Goal: Transaction & Acquisition: Purchase product/service

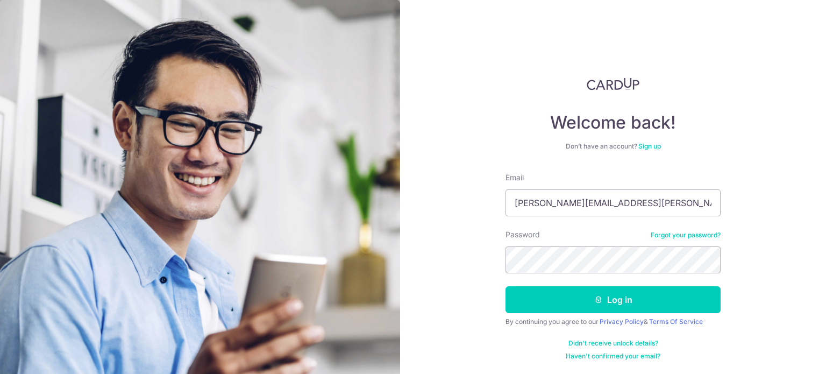
type input "jean.loei@thakral.com"
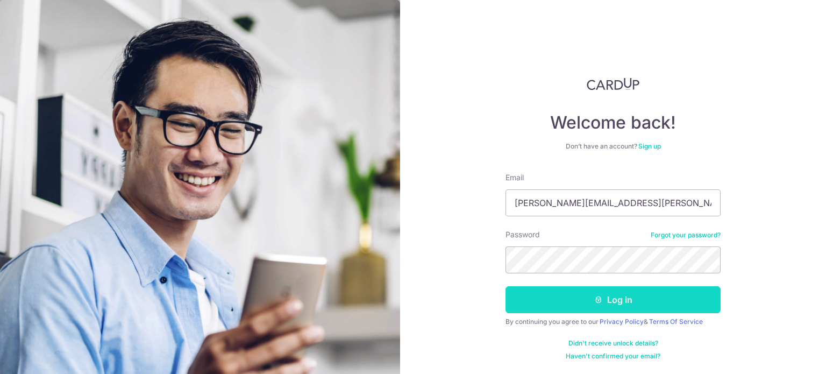
click at [585, 296] on button "Log in" at bounding box center [613, 299] width 215 height 27
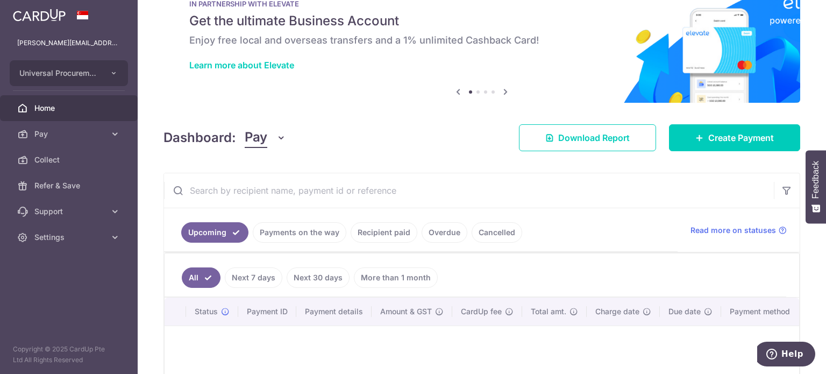
scroll to position [54, 0]
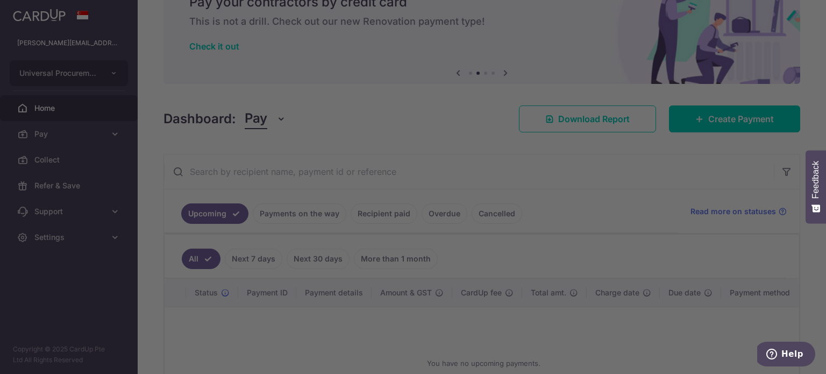
click at [249, 319] on div at bounding box center [417, 189] width 834 height 378
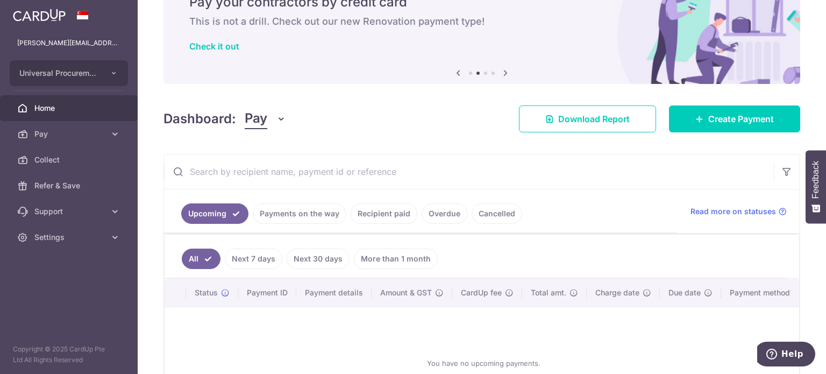
click at [475, 167] on input "text" at bounding box center [469, 171] width 610 height 34
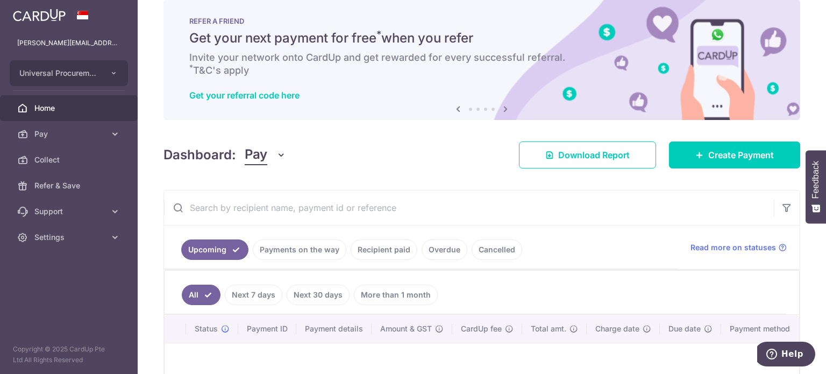
scroll to position [0, 0]
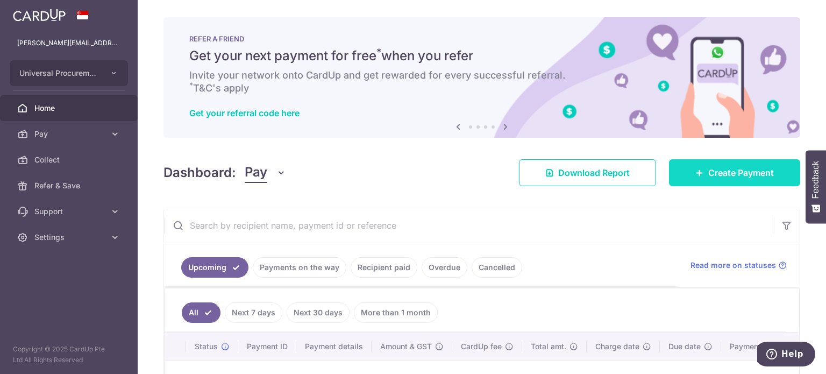
click at [719, 170] on span "Create Payment" at bounding box center [742, 172] width 66 height 13
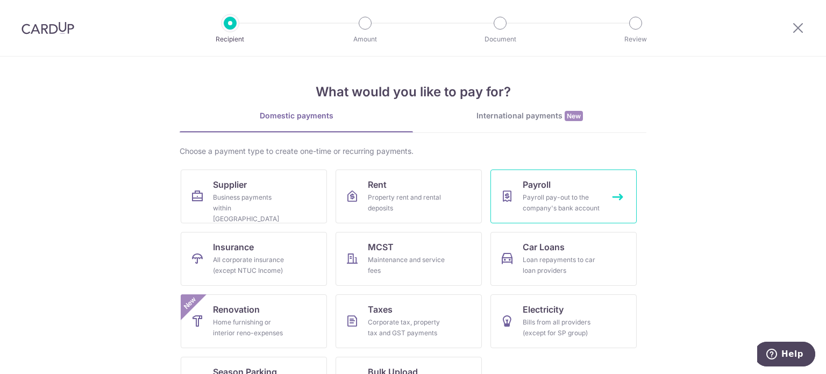
click at [545, 198] on div "Payroll pay-out to the company's bank account" at bounding box center [561, 203] width 77 height 22
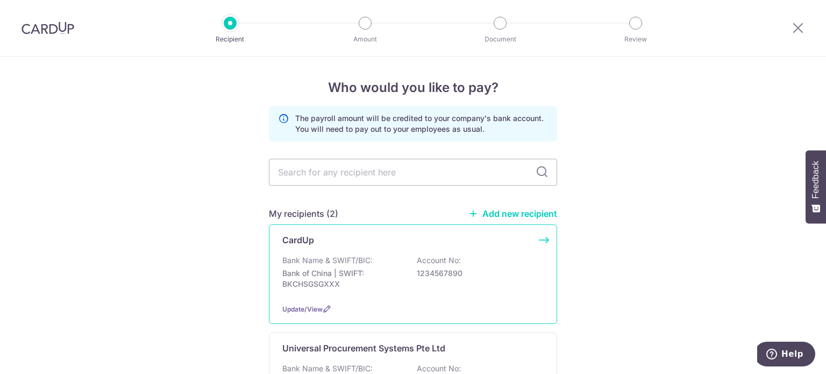
scroll to position [54, 0]
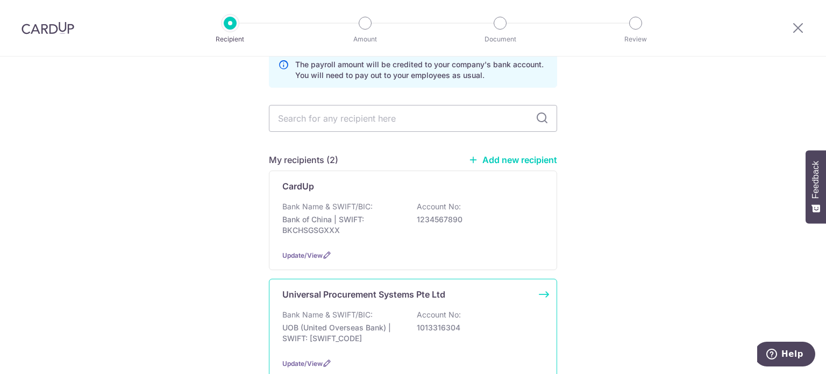
click at [372, 319] on div "Bank Name & SWIFT/BIC: UOB (United Overseas Bank) | SWIFT: UOVBSGSGXXX Account …" at bounding box center [412, 329] width 261 height 40
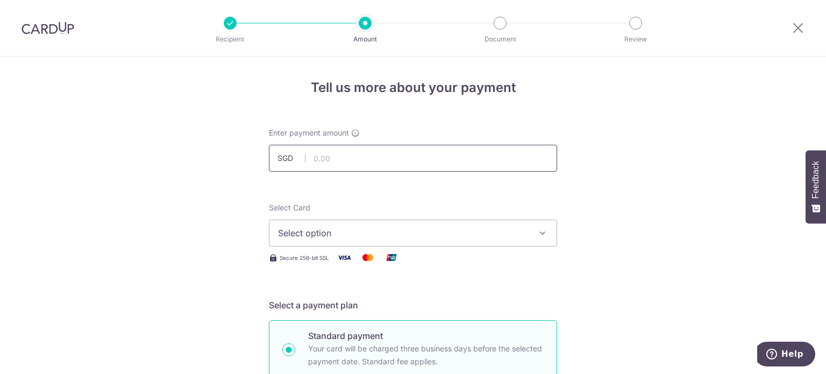
click at [353, 161] on input "text" at bounding box center [413, 158] width 288 height 27
type input "352,598.26"
click at [361, 232] on span "Select option" at bounding box center [403, 233] width 251 height 13
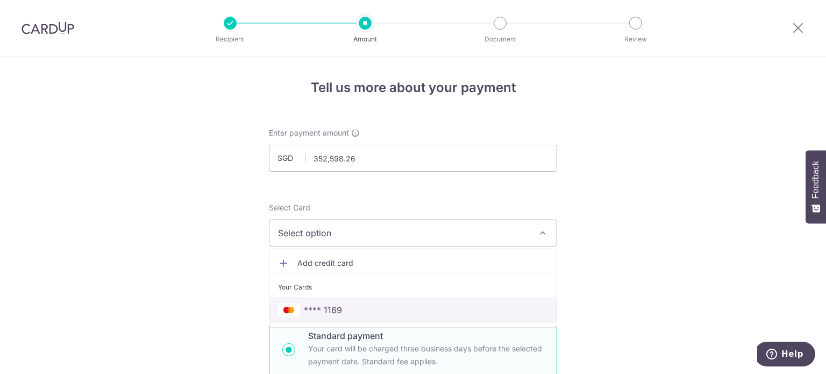
click at [326, 307] on span "**** 1169" at bounding box center [323, 309] width 38 height 13
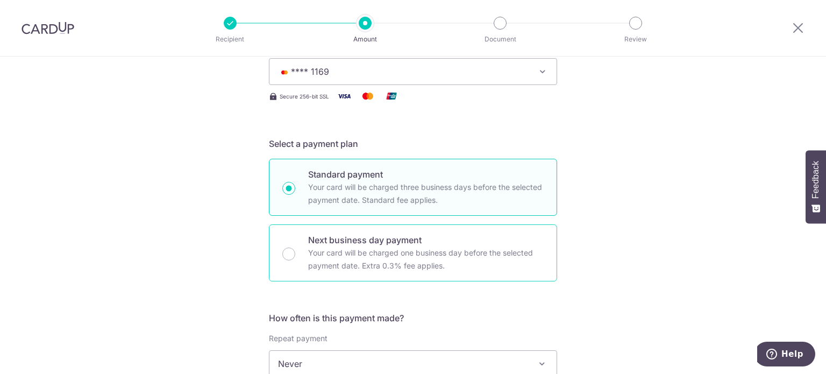
scroll to position [215, 0]
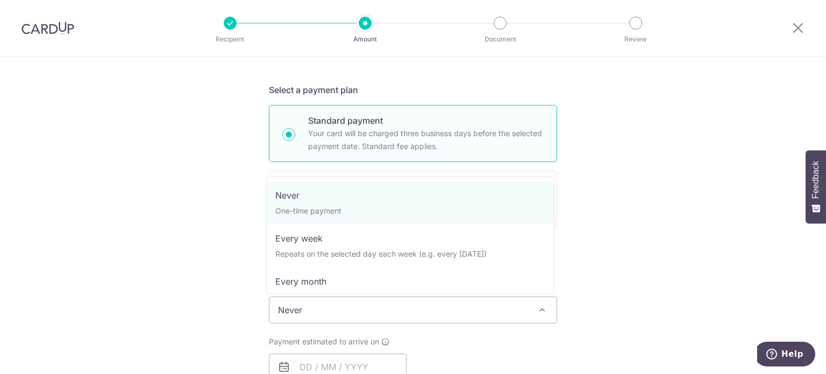
click at [337, 307] on span "Never" at bounding box center [413, 310] width 287 height 26
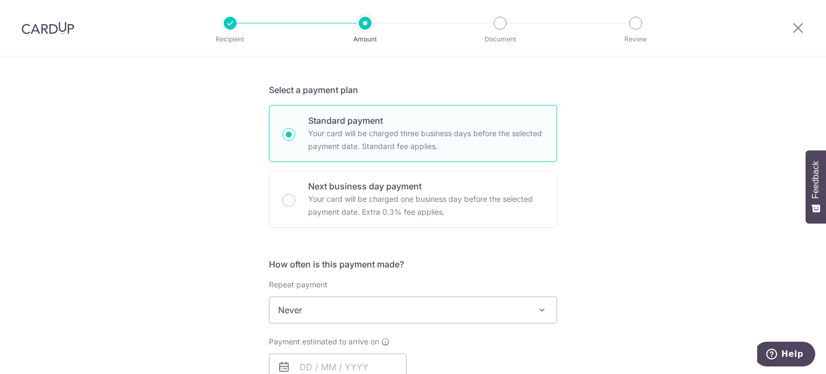
scroll to position [269, 0]
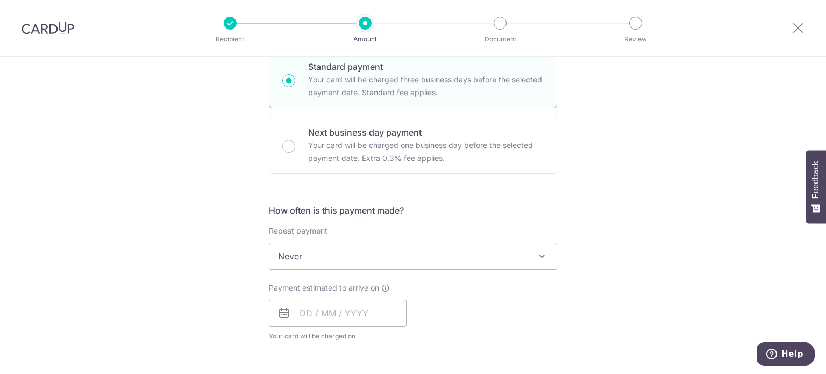
click at [394, 253] on span "Never" at bounding box center [413, 256] width 287 height 26
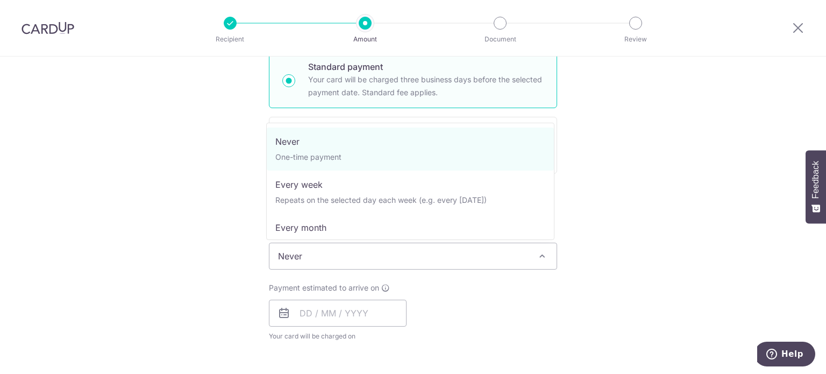
click at [388, 256] on span "Never" at bounding box center [413, 256] width 287 height 26
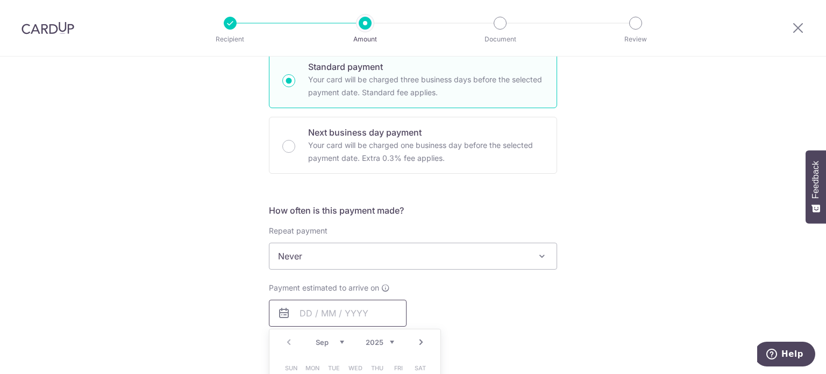
click at [341, 312] on input "text" at bounding box center [338, 313] width 138 height 27
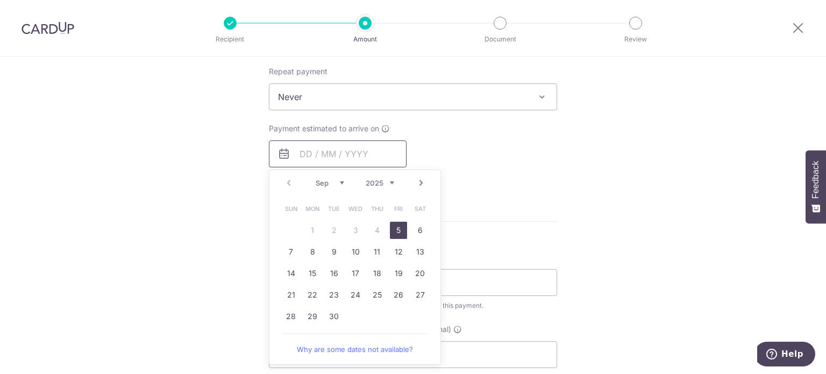
scroll to position [430, 0]
click at [394, 228] on link "5" at bounding box center [398, 228] width 17 height 17
type input "[DATE]"
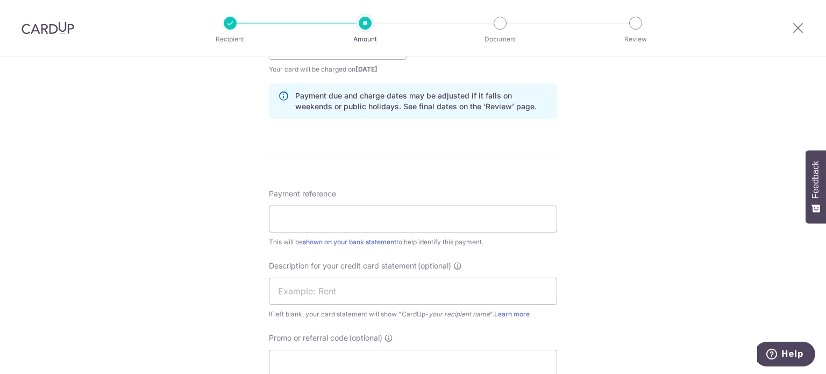
scroll to position [538, 0]
click at [346, 219] on input "Payment reference" at bounding box center [413, 216] width 288 height 27
type input "Salary Aug 25"
click at [328, 284] on input "text" at bounding box center [413, 288] width 288 height 27
type input "Salary [DATE]"
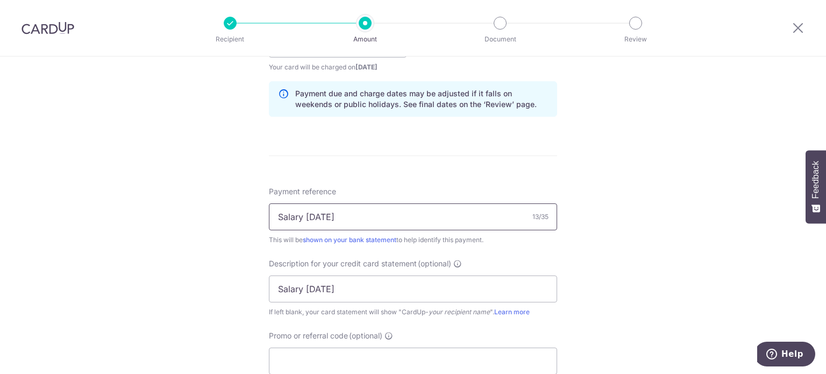
click at [322, 220] on input "Salary Aug 25" at bounding box center [413, 216] width 288 height 27
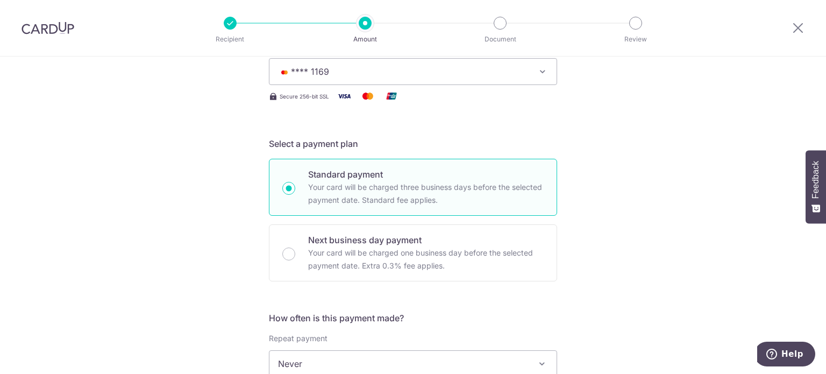
scroll to position [0, 0]
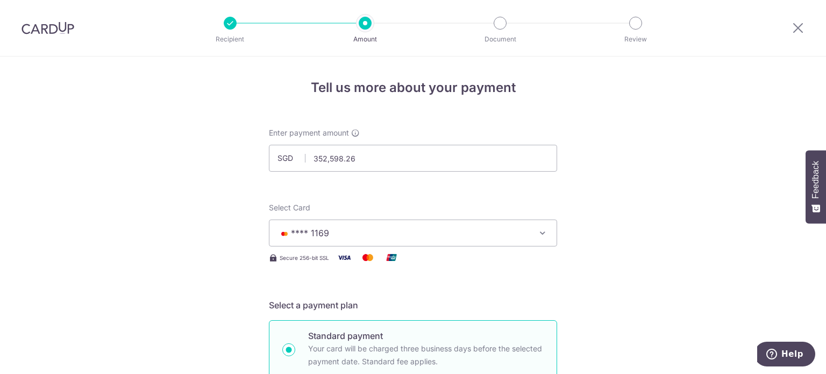
type input "Salary [DATE]"
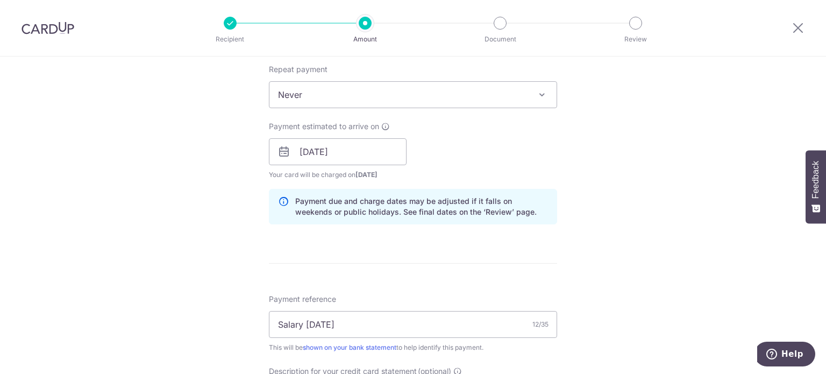
scroll to position [753, 0]
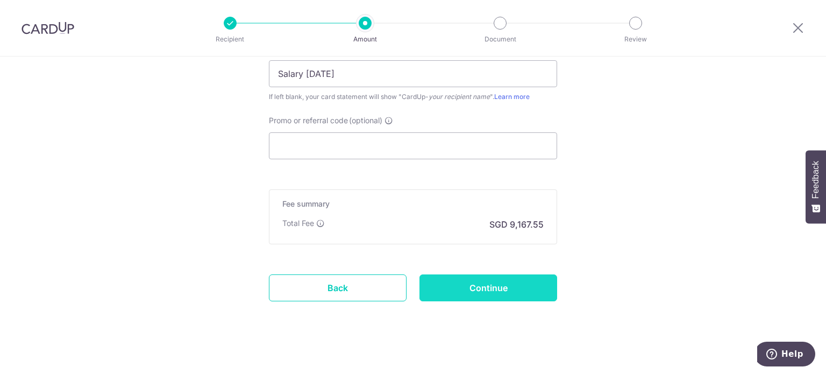
click at [481, 282] on input "Continue" at bounding box center [489, 287] width 138 height 27
type input "Create Schedule"
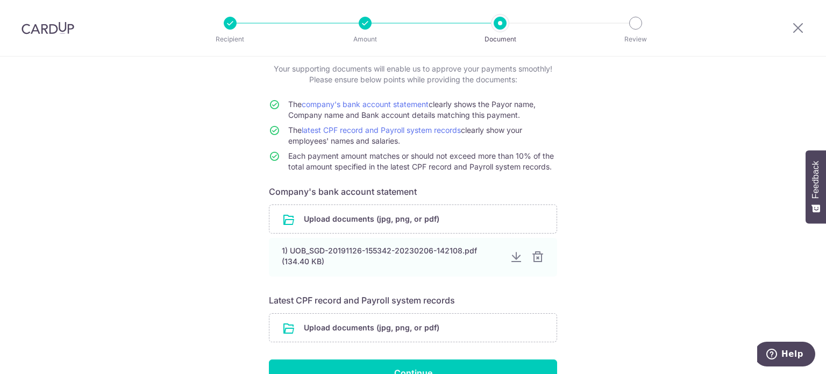
scroll to position [126, 0]
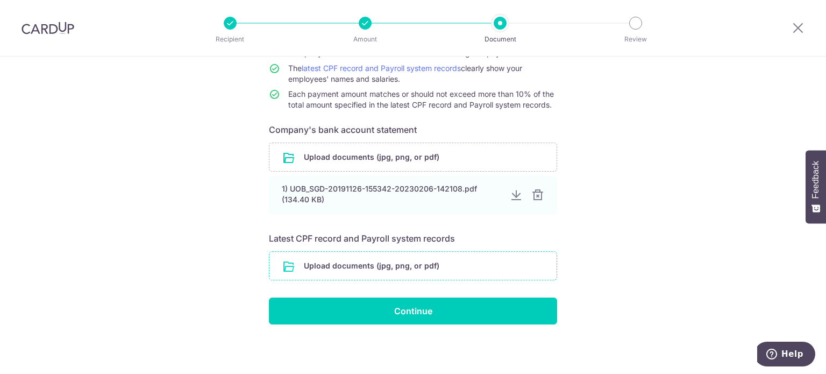
click at [348, 262] on input "file" at bounding box center [413, 266] width 287 height 28
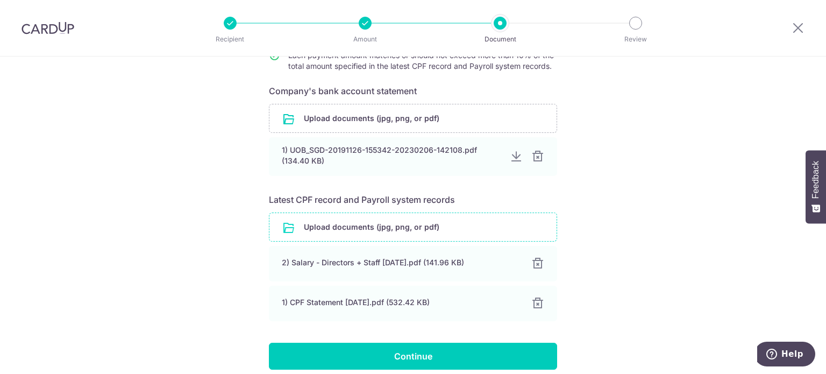
scroll to position [210, 0]
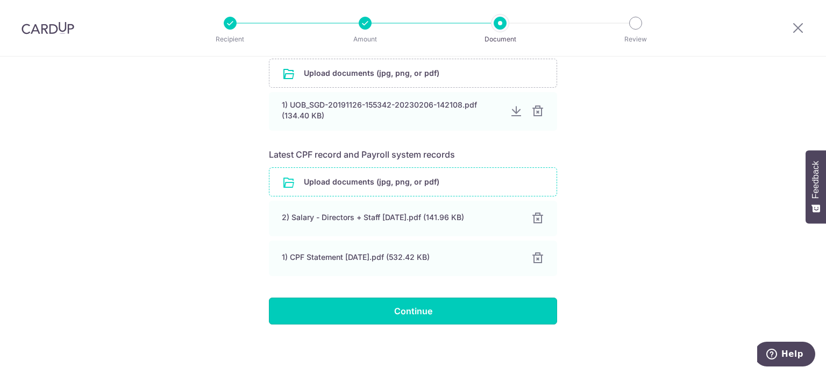
drag, startPoint x: 390, startPoint y: 307, endPoint x: 826, endPoint y: 399, distance: 445.5
click at [826, 373] on html "Recipient Amount Document Review Help us verify your payment Your supporting do…" at bounding box center [413, 187] width 826 height 374
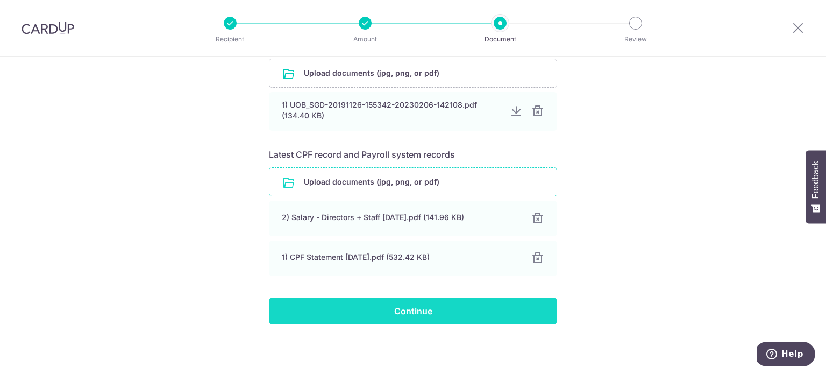
click at [402, 308] on input "Continue" at bounding box center [413, 311] width 288 height 27
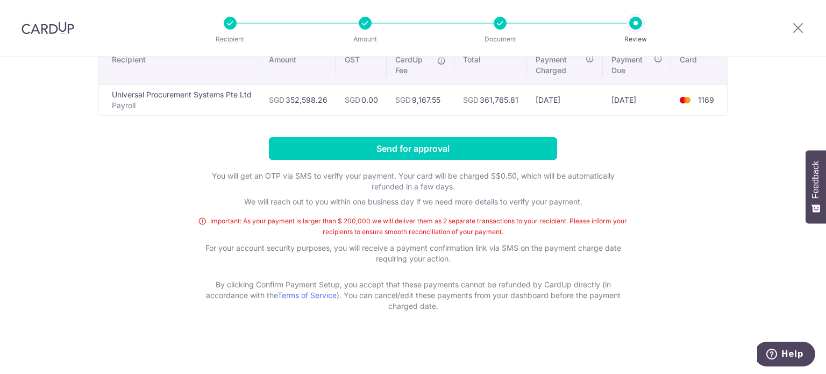
scroll to position [39, 0]
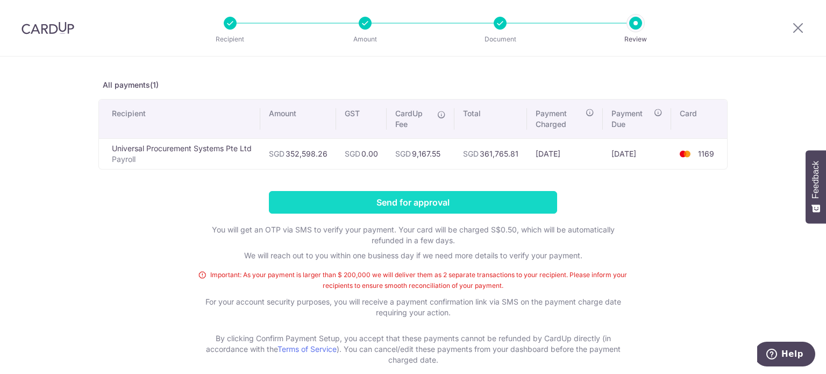
click at [398, 201] on input "Send for approval" at bounding box center [413, 202] width 288 height 23
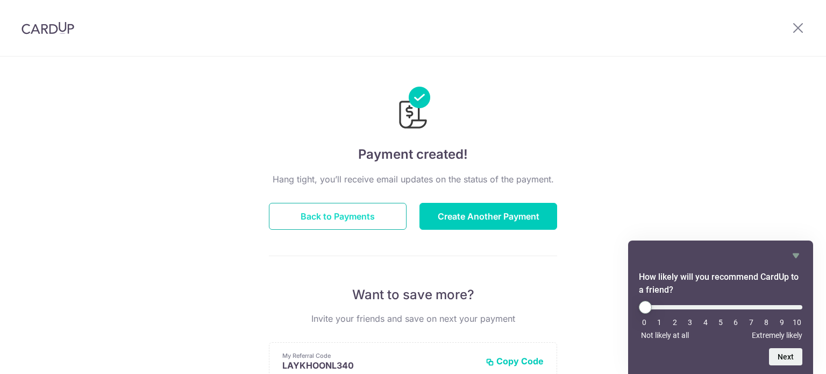
click at [323, 212] on button "Back to Payments" at bounding box center [338, 216] width 138 height 27
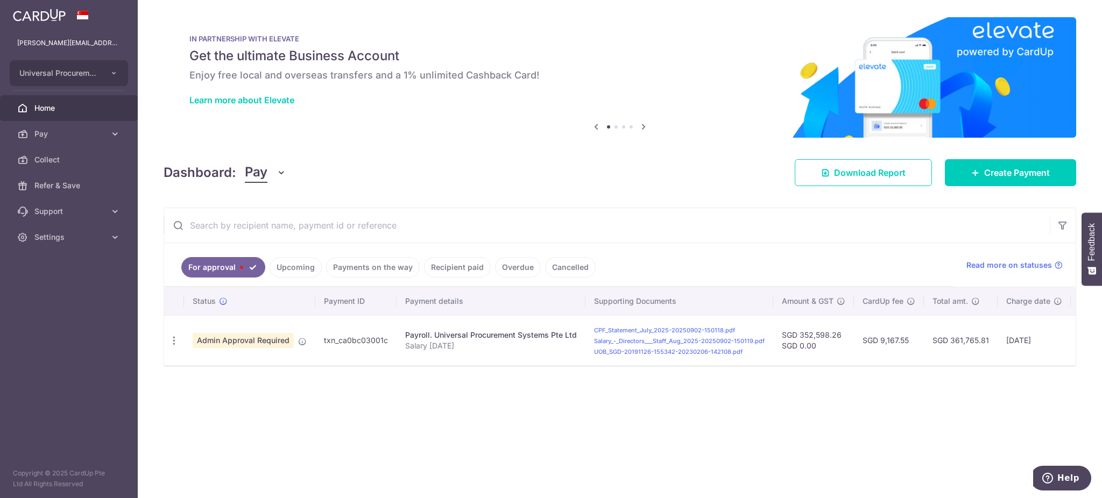
drag, startPoint x: 796, startPoint y: 0, endPoint x: 657, endPoint y: 235, distance: 273.3
click at [657, 235] on input "text" at bounding box center [607, 225] width 886 height 34
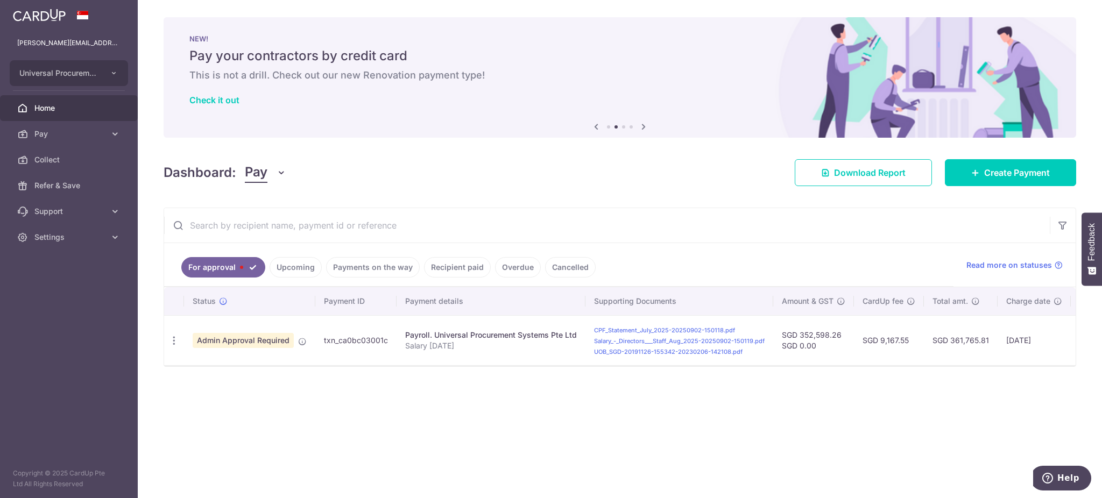
click at [616, 373] on div "× Pause Schedule Pause all future payments in this series Pause just this one p…" at bounding box center [620, 249] width 964 height 498
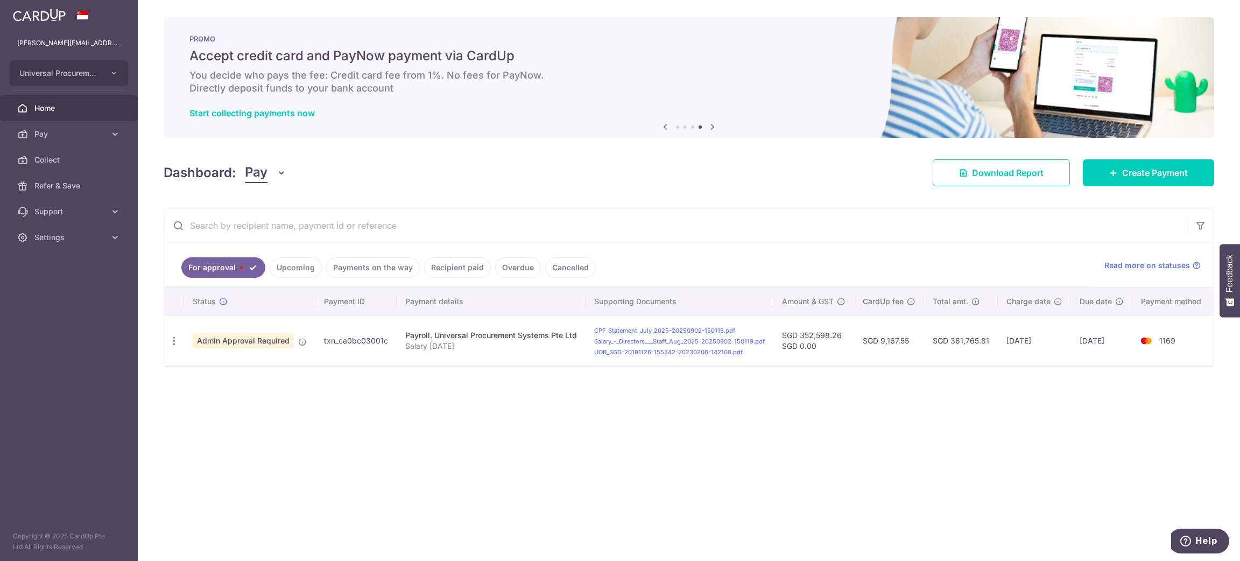
drag, startPoint x: 1101, startPoint y: 24, endPoint x: 761, endPoint y: 229, distance: 396.9
click at [761, 231] on input "text" at bounding box center [675, 225] width 1023 height 34
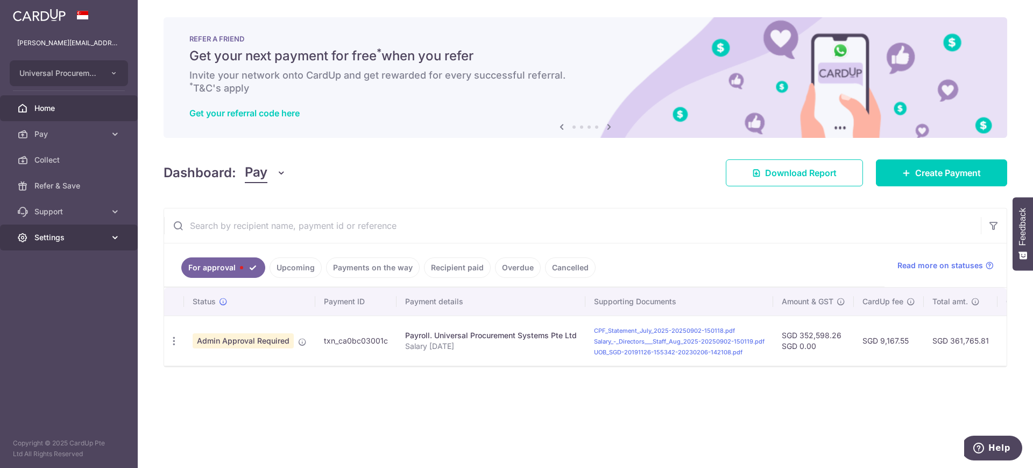
drag, startPoint x: 570, startPoint y: 14, endPoint x: 69, endPoint y: 236, distance: 547.5
click at [69, 236] on span "Settings" at bounding box center [69, 237] width 71 height 11
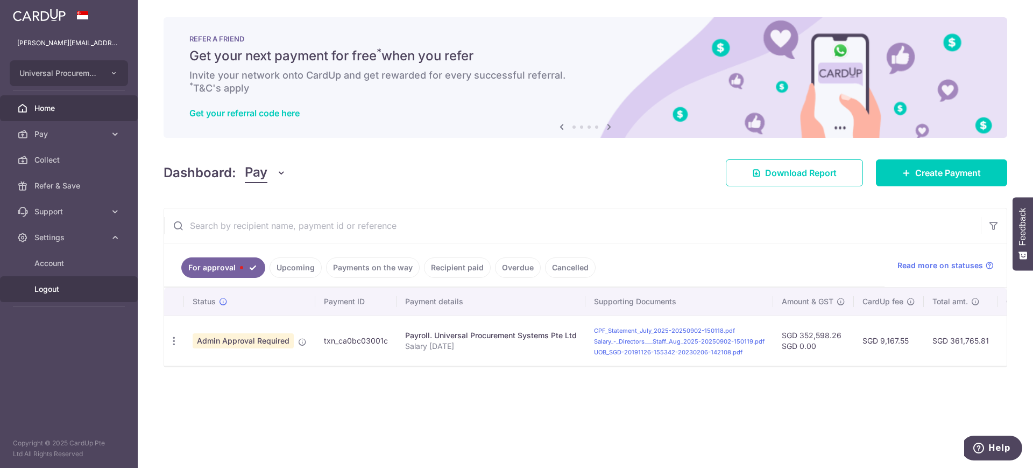
click at [50, 285] on span "Logout" at bounding box center [69, 289] width 71 height 11
